Goal: Task Accomplishment & Management: Use online tool/utility

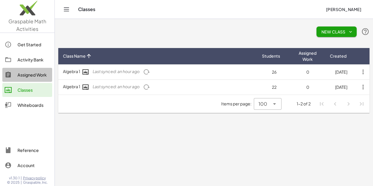
click at [41, 72] on div "Assigned Work" at bounding box center [34, 74] width 32 height 7
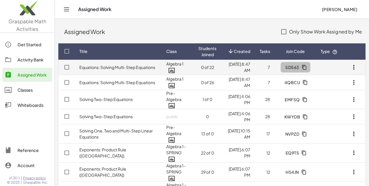
click at [306, 67] on icon "button" at bounding box center [304, 67] width 5 height 5
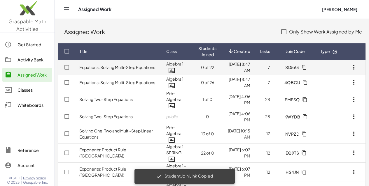
click at [293, 64] on button "SD563" at bounding box center [296, 67] width 30 height 11
click at [304, 66] on icon "button" at bounding box center [304, 67] width 5 height 5
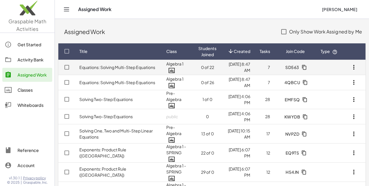
click at [354, 65] on icon "button" at bounding box center [353, 67] width 7 height 7
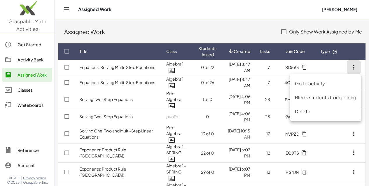
click at [302, 91] on div "Go to activity" at bounding box center [325, 98] width 71 height 14
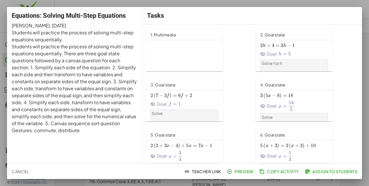
click at [325, 170] on span "Assign to Students" at bounding box center [331, 171] width 51 height 5
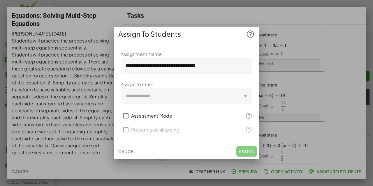
click at [246, 97] on icon at bounding box center [245, 96] width 7 height 7
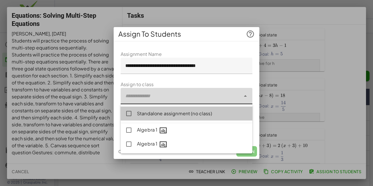
click at [210, 112] on div "Standalone assignment (no class)" at bounding box center [192, 113] width 111 height 7
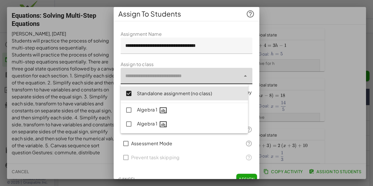
click at [246, 176] on button "Assign" at bounding box center [247, 179] width 21 height 11
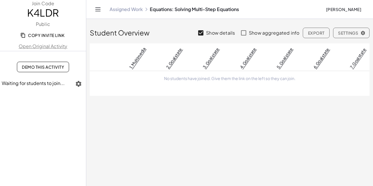
click at [49, 35] on span "Copy Invite Link" at bounding box center [43, 35] width 43 height 5
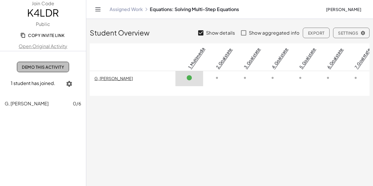
click at [60, 67] on span "Demo This Activity" at bounding box center [43, 66] width 42 height 5
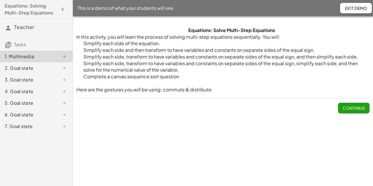
click at [20, 70] on div "2. Goal state" at bounding box center [28, 68] width 47 height 7
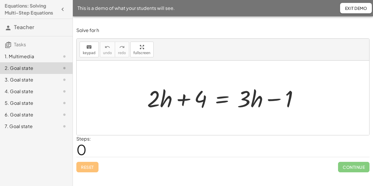
click at [151, 105] on div at bounding box center [225, 98] width 162 height 30
drag, startPoint x: 156, startPoint y: 94, endPoint x: 154, endPoint y: 89, distance: 5.4
click at [154, 89] on div at bounding box center [225, 98] width 162 height 30
click at [155, 96] on div at bounding box center [225, 98] width 162 height 30
click at [165, 99] on div at bounding box center [225, 98] width 162 height 30
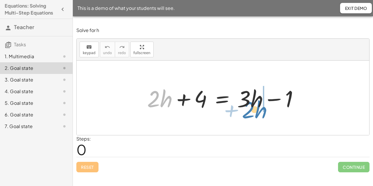
drag, startPoint x: 163, startPoint y: 99, endPoint x: 258, endPoint y: 111, distance: 95.4
click at [258, 111] on div at bounding box center [225, 98] width 162 height 30
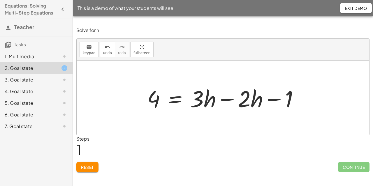
click at [228, 100] on div at bounding box center [225, 98] width 162 height 30
